Goal: Navigation & Orientation: Find specific page/section

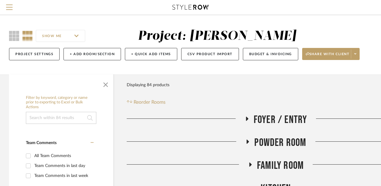
click at [72, 37] on input "SHOW ME" at bounding box center [60, 36] width 49 height 12
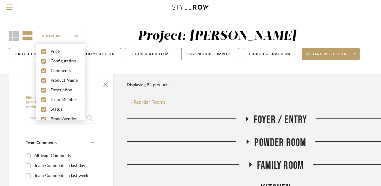
click at [72, 37] on input "SHOW ME" at bounding box center [60, 36] width 49 height 12
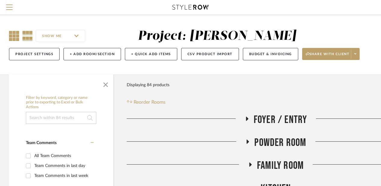
click at [14, 34] on icon at bounding box center [14, 36] width 10 height 10
click at [14, 35] on icon at bounding box center [14, 36] width 10 height 10
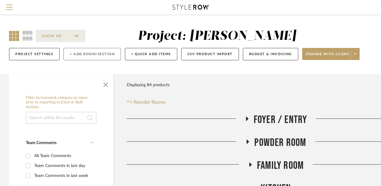
drag, startPoint x: 104, startPoint y: 85, endPoint x: 76, endPoint y: 48, distance: 46.2
click at [104, 85] on span "button" at bounding box center [105, 83] width 14 height 14
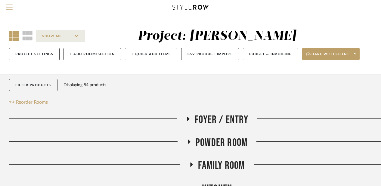
click at [8, 5] on span "Menu" at bounding box center [9, 5] width 7 height 1
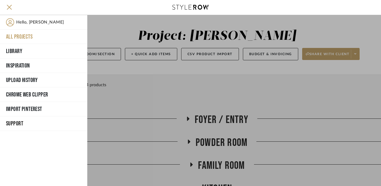
click at [20, 34] on button "All Projects" at bounding box center [43, 36] width 87 height 14
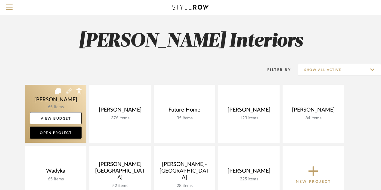
click at [50, 107] on link at bounding box center [55, 114] width 61 height 58
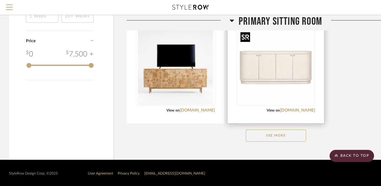
scroll to position [741, 0]
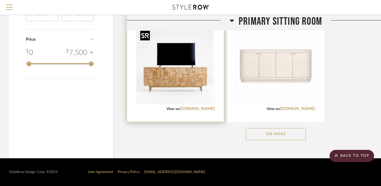
click at [191, 78] on div at bounding box center [175, 66] width 79 height 76
click at [199, 81] on img "0" at bounding box center [175, 65] width 75 height 75
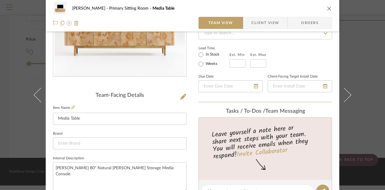
scroll to position [183, 0]
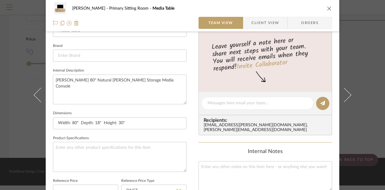
click at [327, 10] on icon "close" at bounding box center [329, 8] width 5 height 5
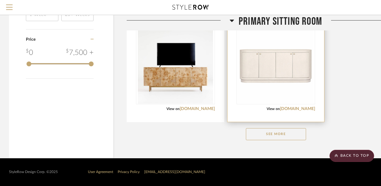
scroll to position [740, 0]
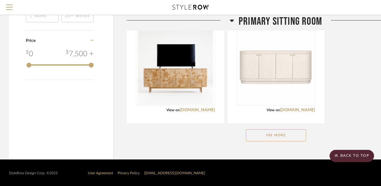
click at [275, 134] on button "See More" at bounding box center [276, 135] width 60 height 12
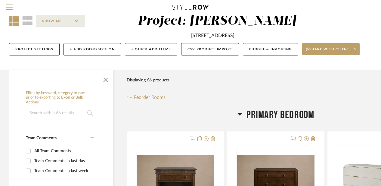
scroll to position [107, 0]
